Goal: Information Seeking & Learning: Learn about a topic

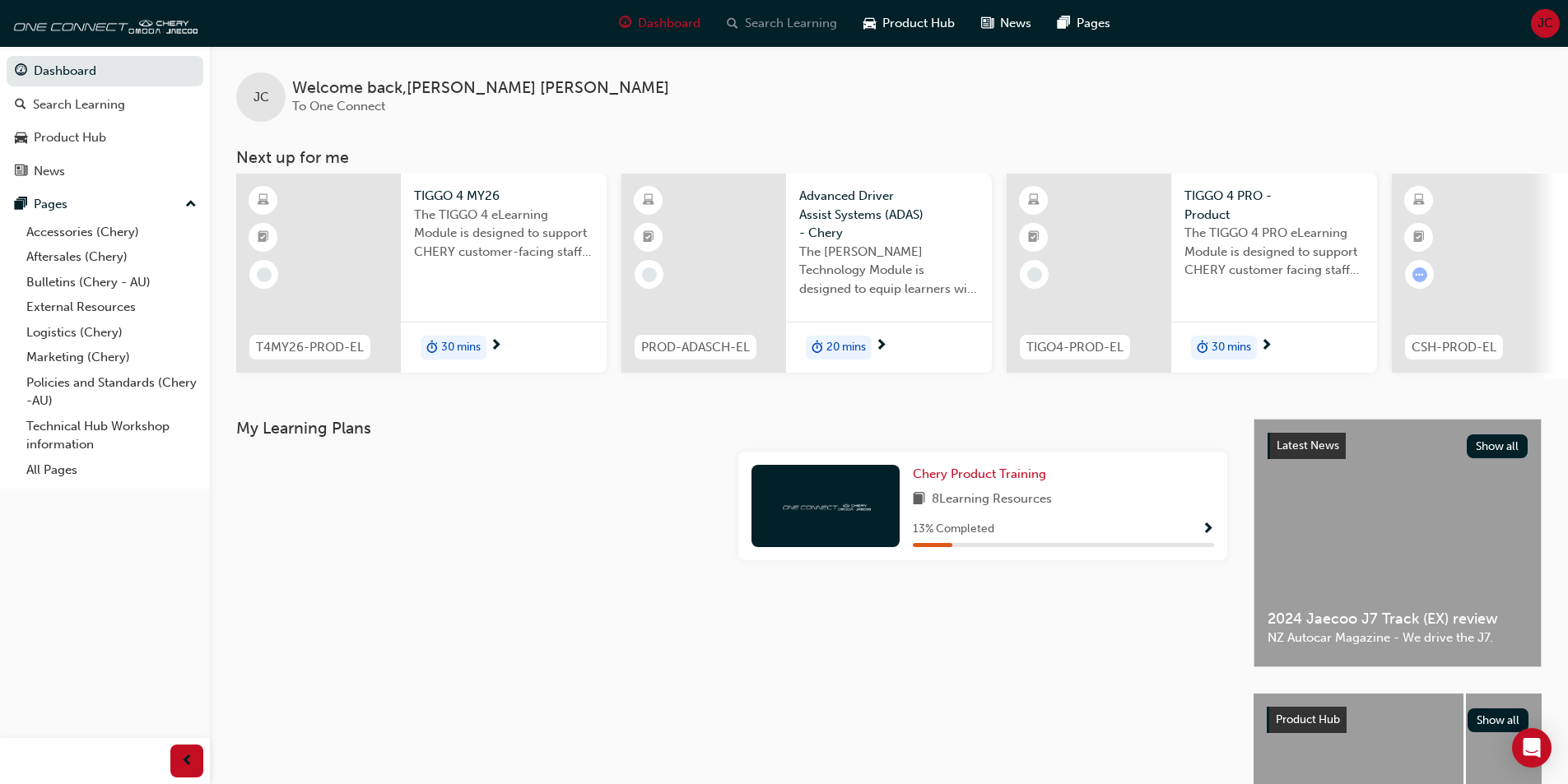
click at [774, 27] on span "Search Learning" at bounding box center [791, 23] width 92 height 19
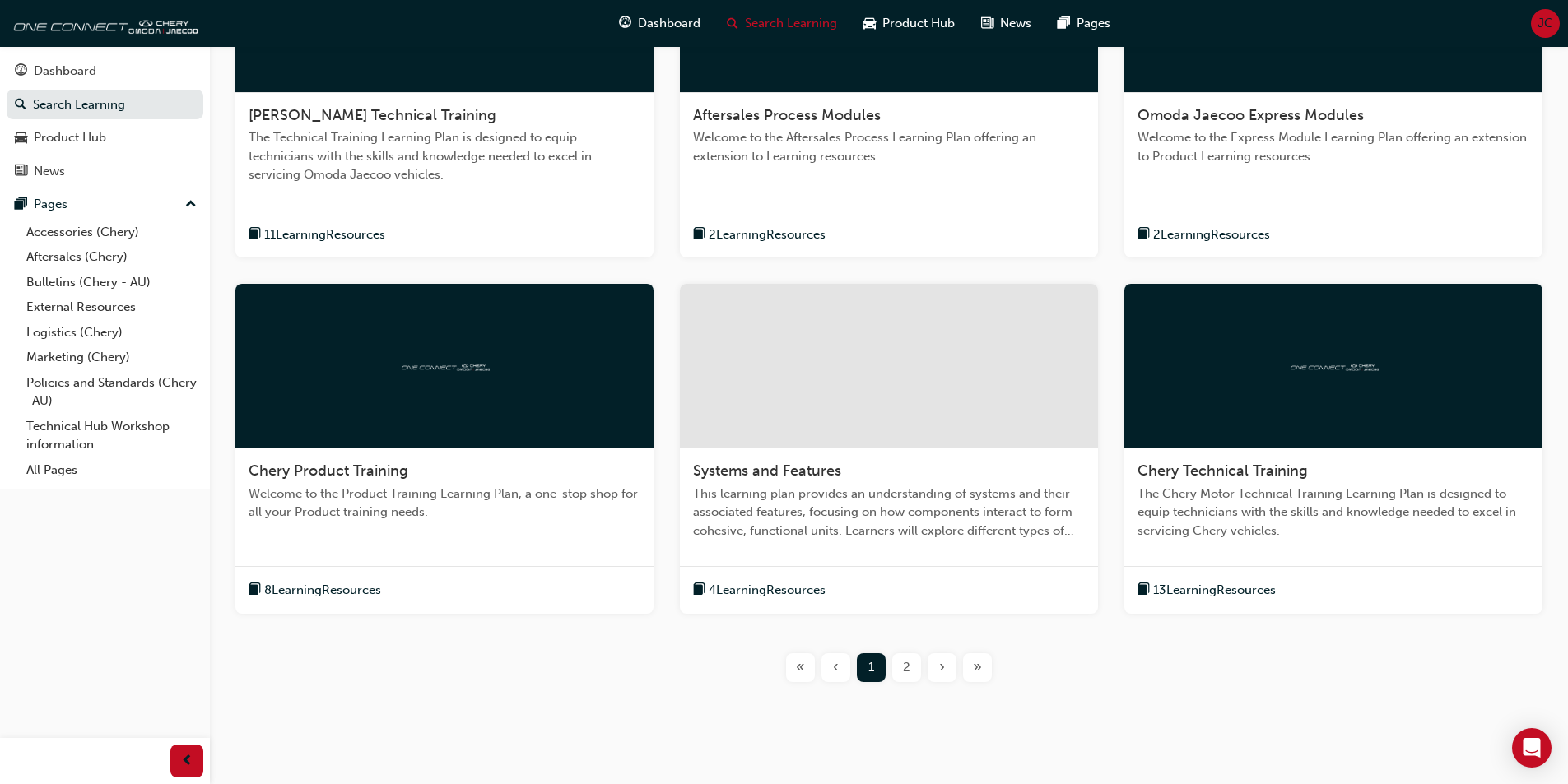
scroll to position [484, 0]
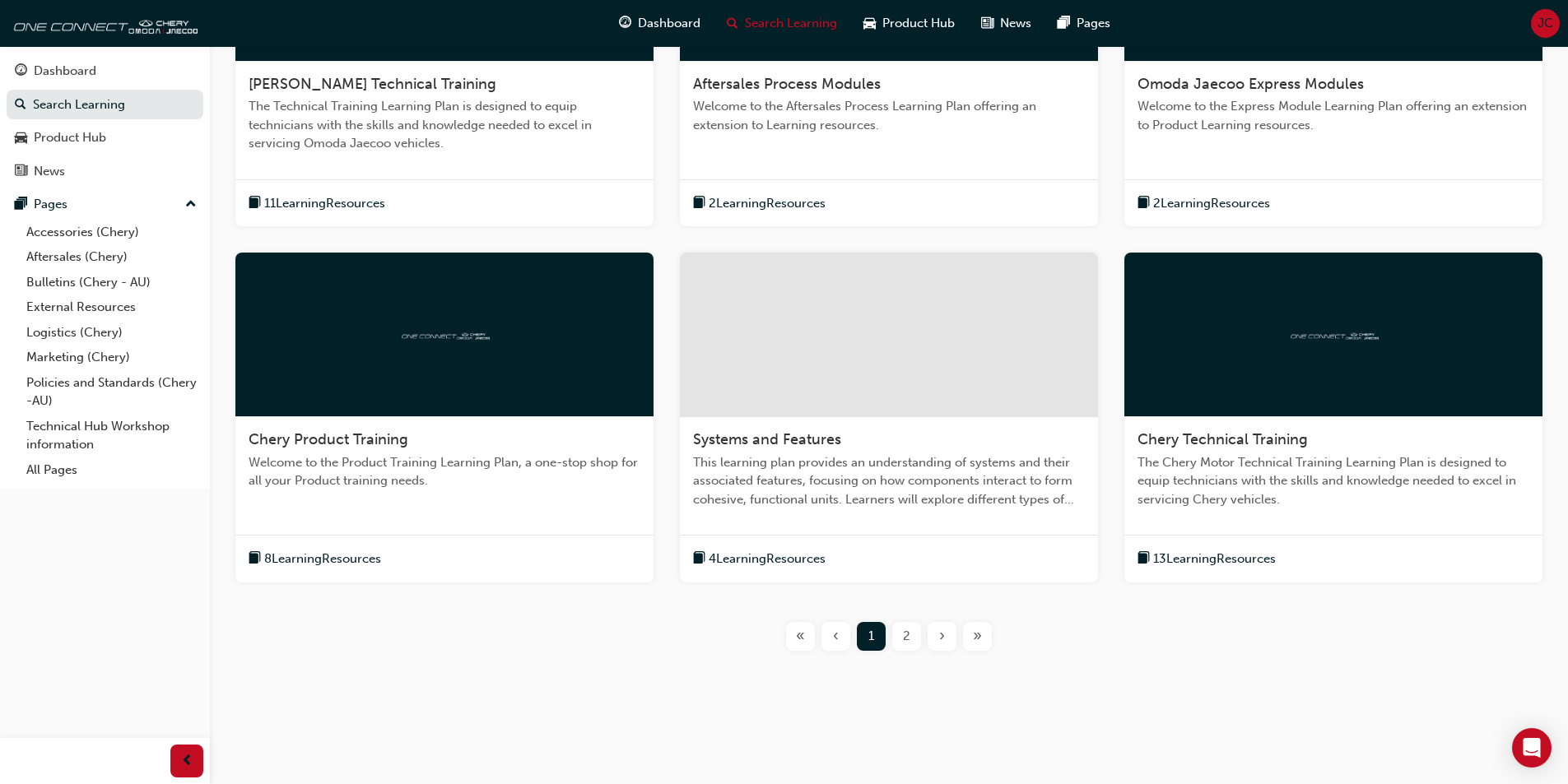
click at [903, 637] on div "2" at bounding box center [907, 637] width 29 height 29
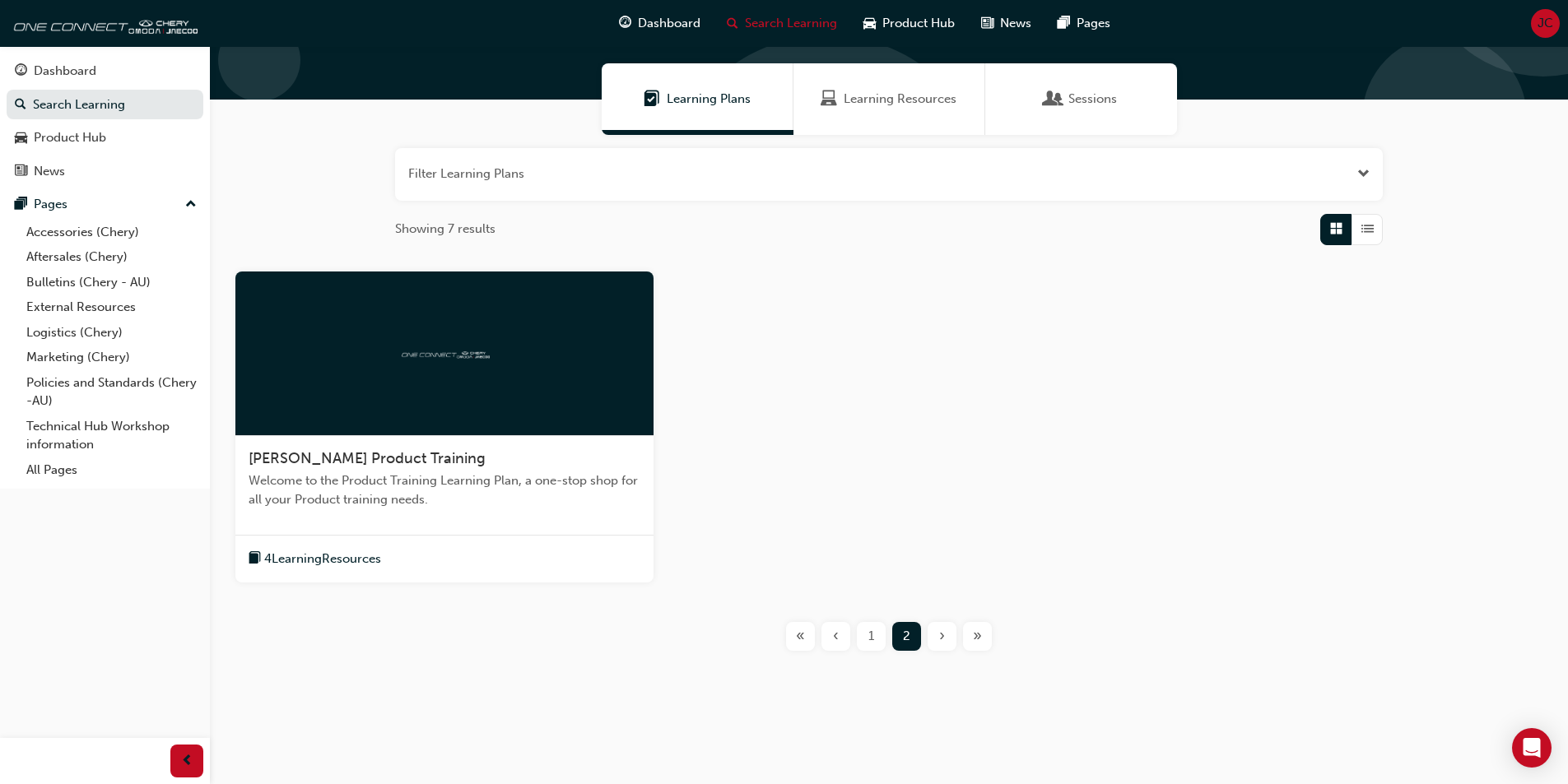
click at [868, 635] on span "1" at bounding box center [871, 636] width 5 height 19
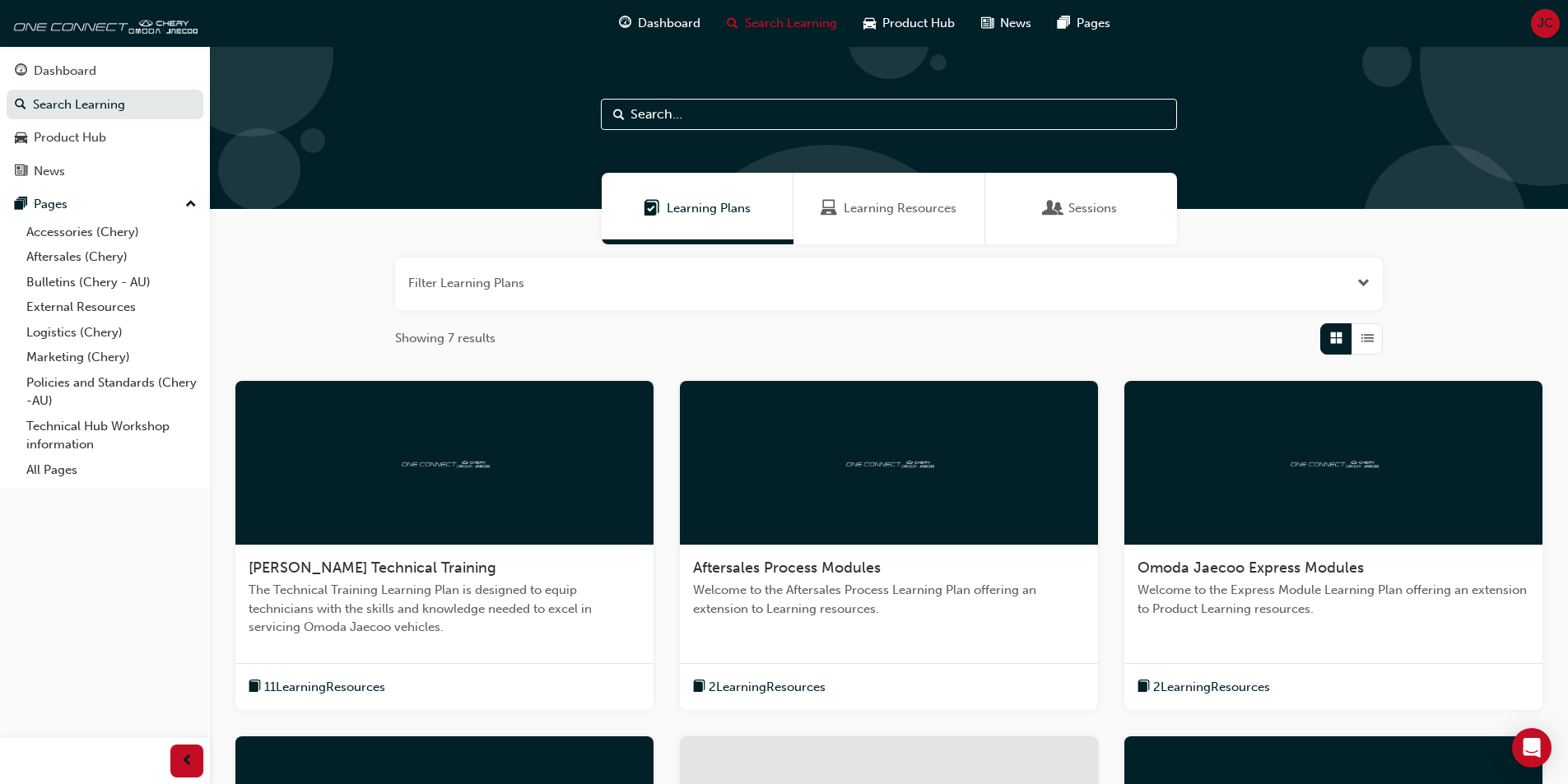
click at [774, 116] on input "text" at bounding box center [888, 115] width 576 height 31
type input "warranty"
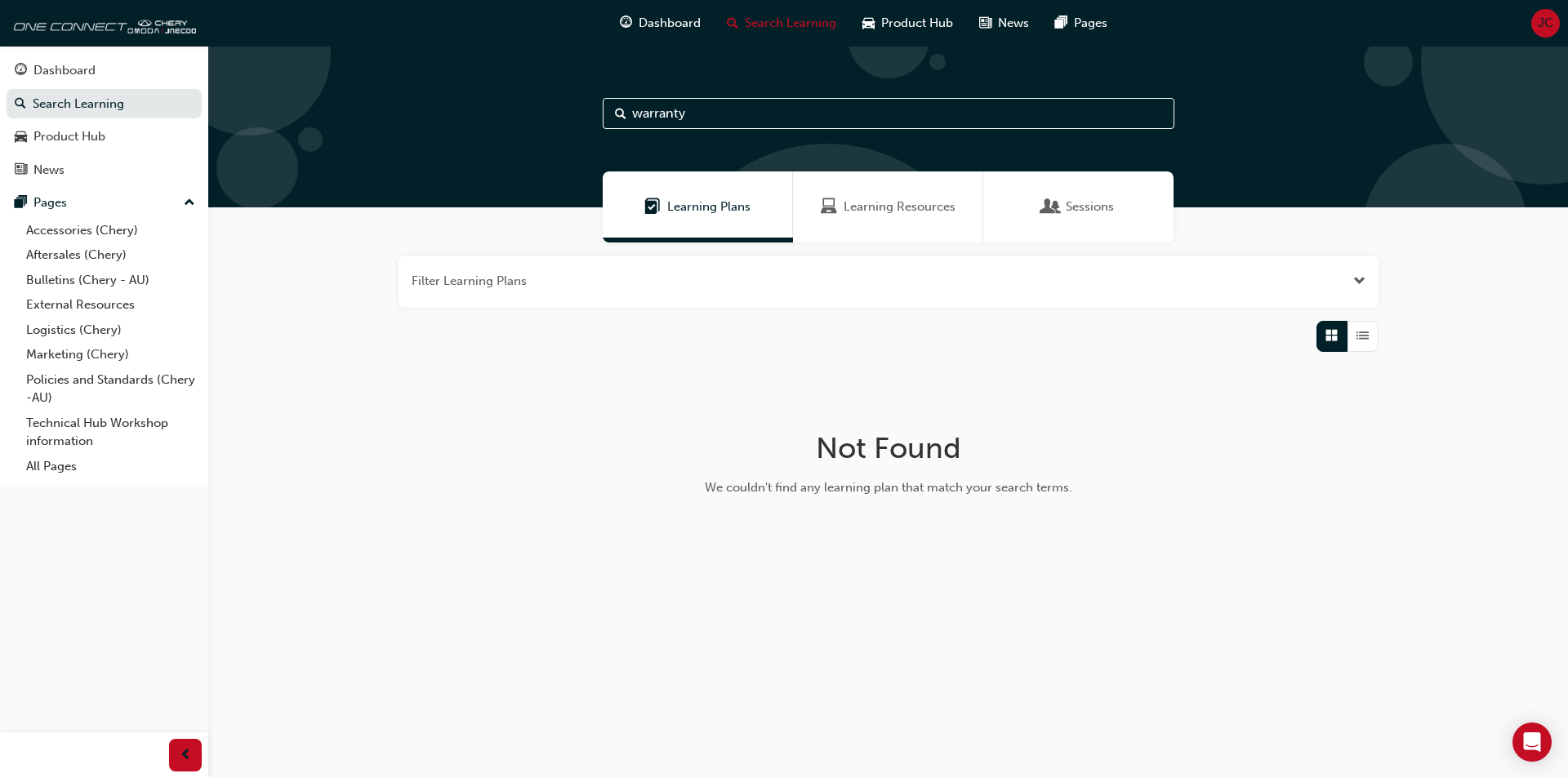
click at [872, 211] on span "Learning Resources" at bounding box center [900, 207] width 112 height 19
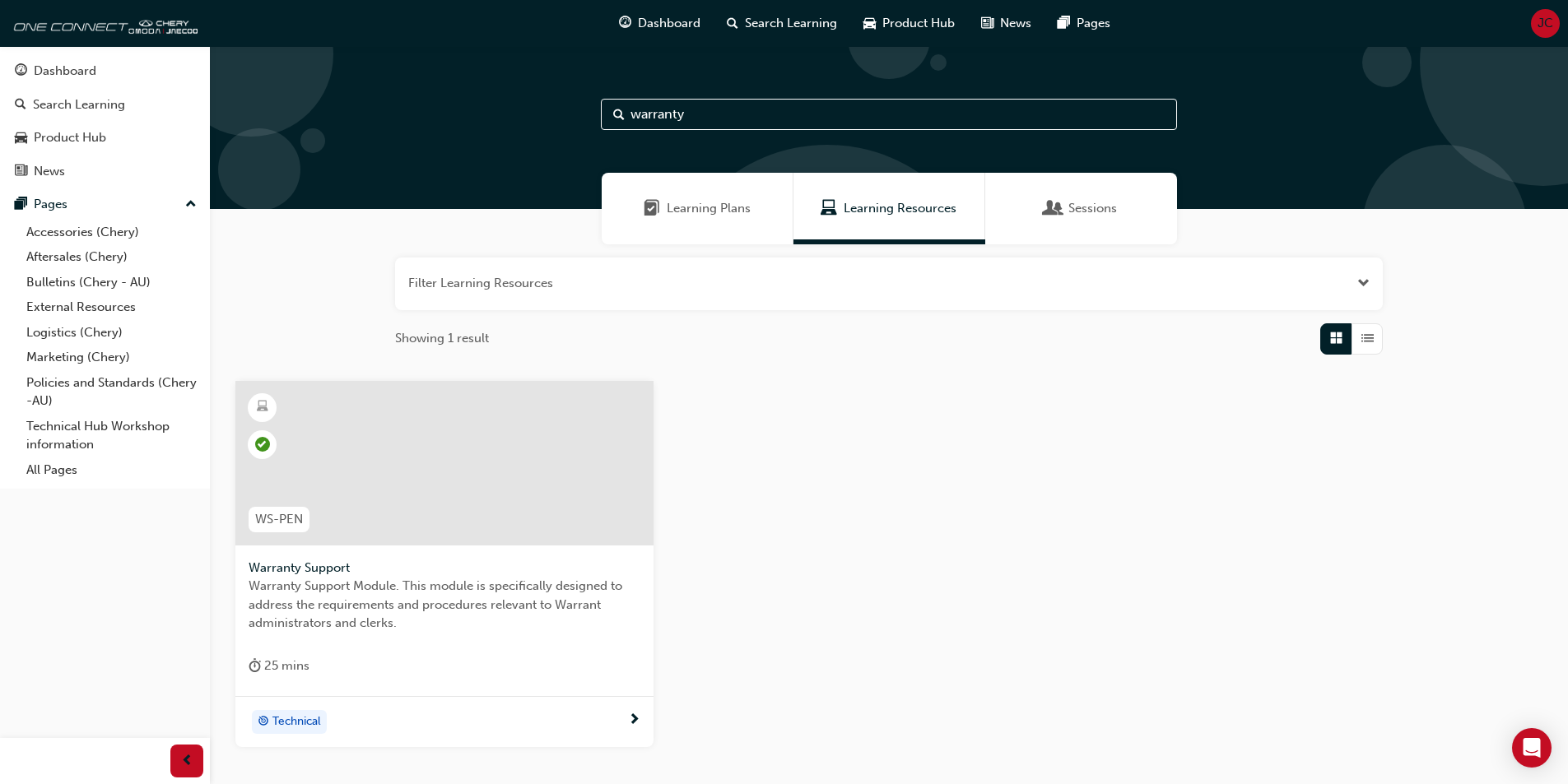
click at [299, 479] on div at bounding box center [445, 463] width 419 height 165
